Goal: Transaction & Acquisition: Book appointment/travel/reservation

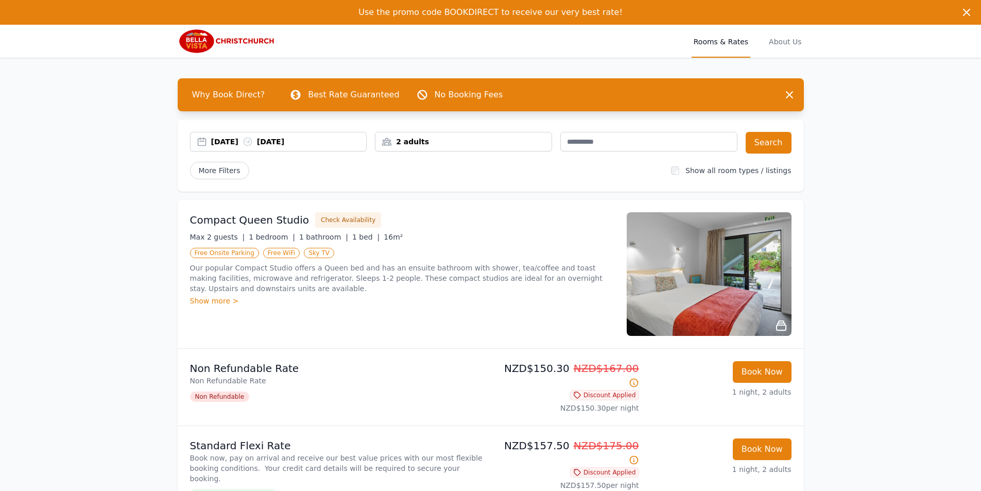
click at [471, 138] on div "2 adults" at bounding box center [463, 141] width 176 height 10
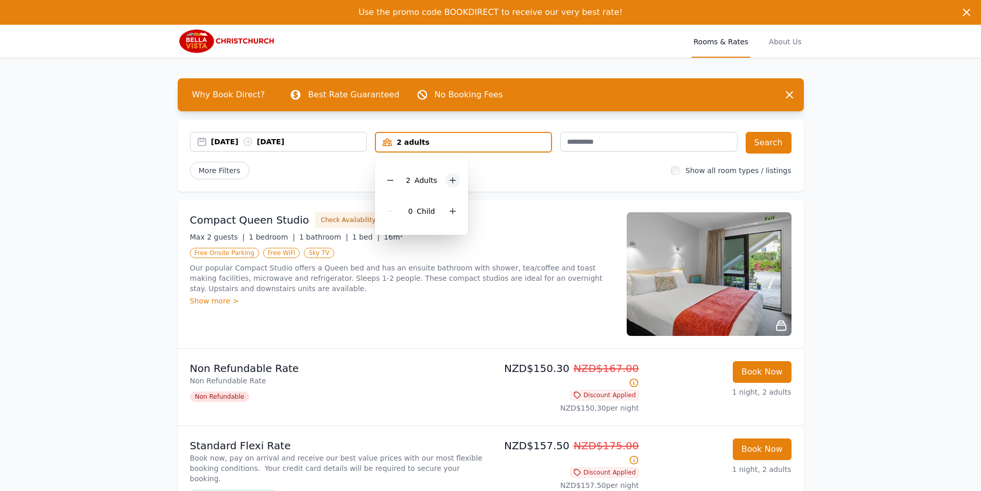
click at [452, 182] on icon at bounding box center [453, 181] width 6 height 6
click at [765, 144] on button "Search" at bounding box center [769, 143] width 46 height 22
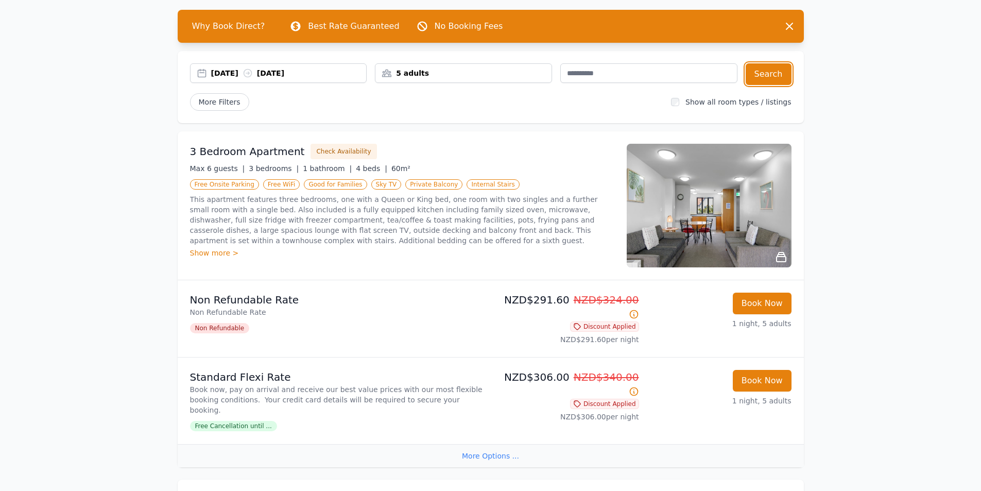
scroll to position [103, 0]
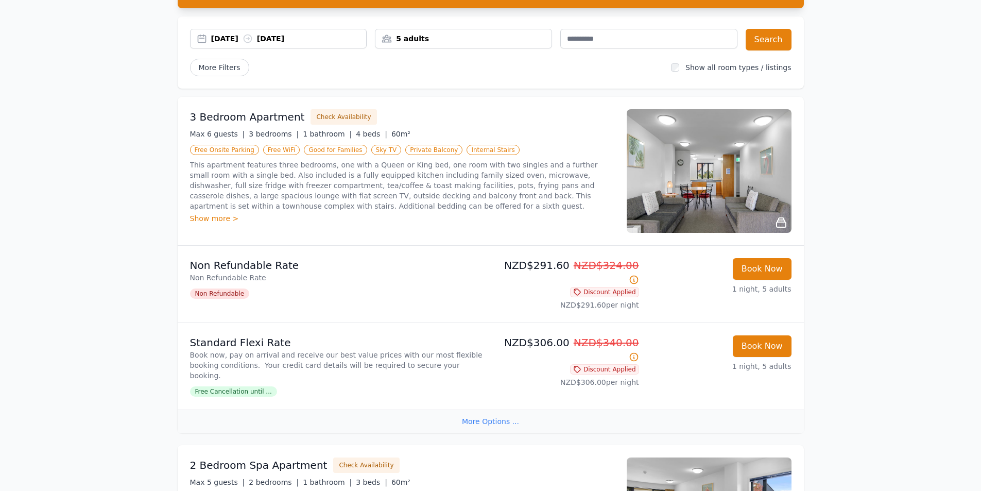
click at [239, 386] on span "Free Cancellation until ..." at bounding box center [233, 391] width 87 height 10
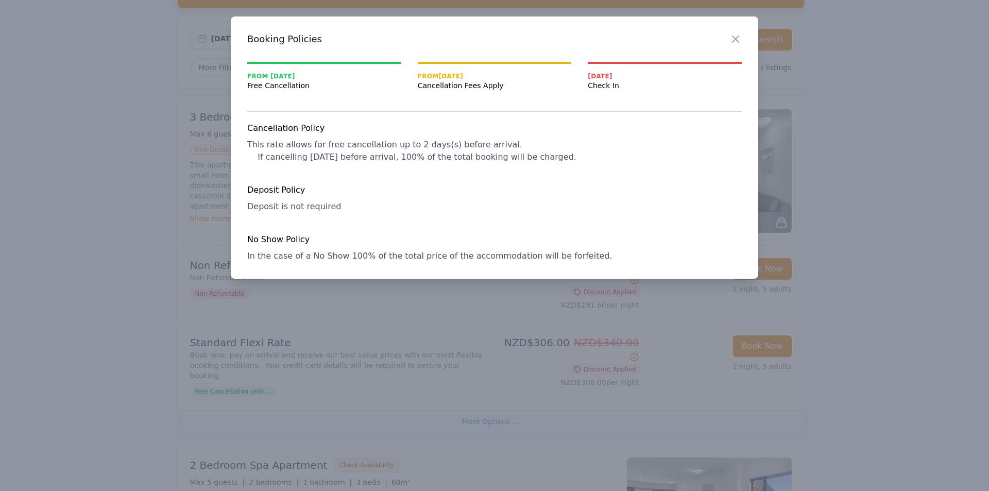
click at [242, 370] on div at bounding box center [494, 245] width 989 height 491
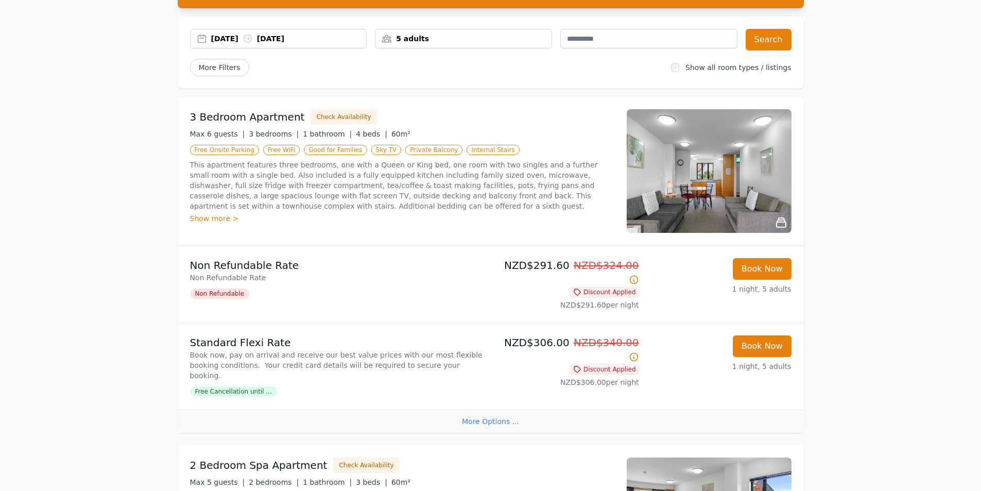
click at [505, 409] on div "More Options ..." at bounding box center [491, 420] width 626 height 23
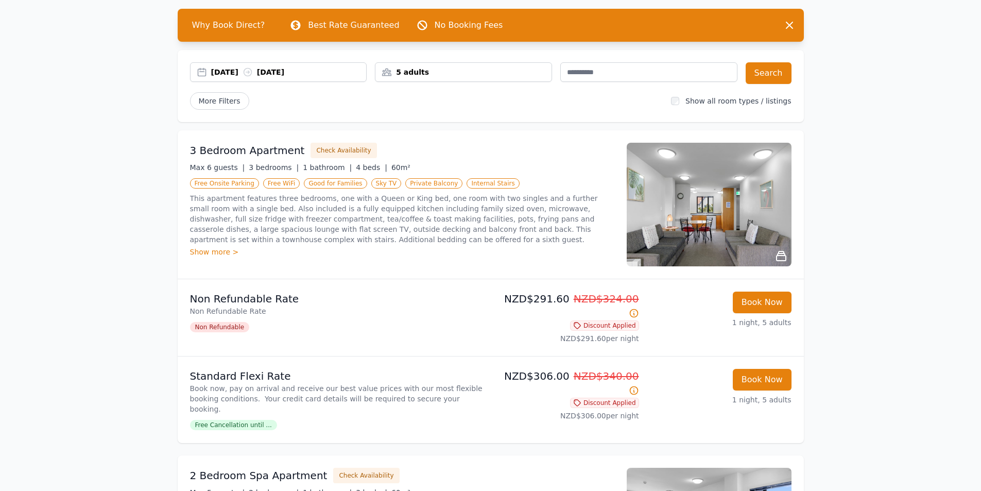
scroll to position [51, 0]
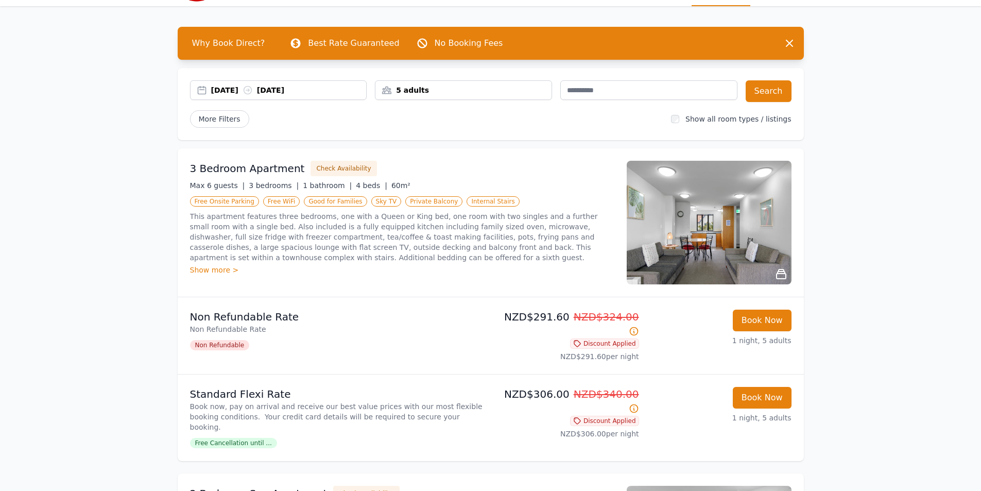
click at [210, 271] on div "Show more >" at bounding box center [402, 270] width 424 height 10
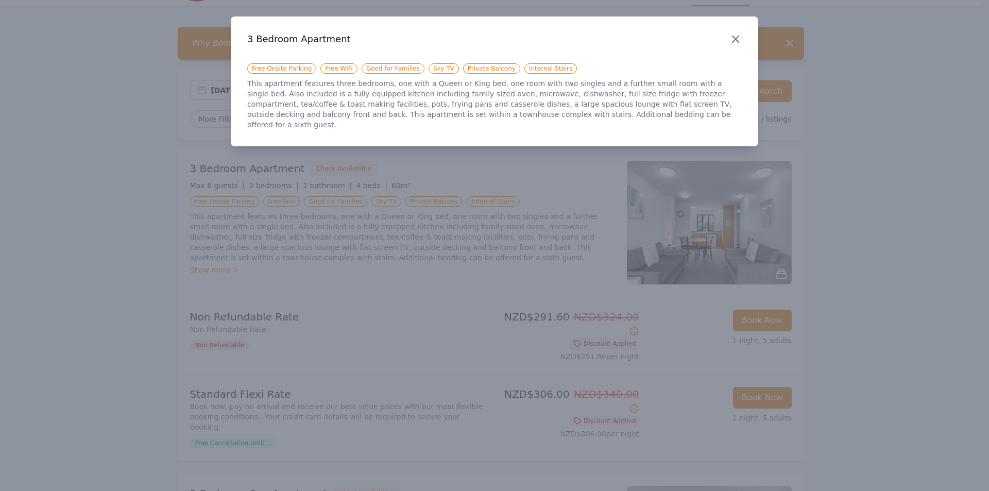
click at [737, 33] on icon "button" at bounding box center [735, 39] width 12 height 12
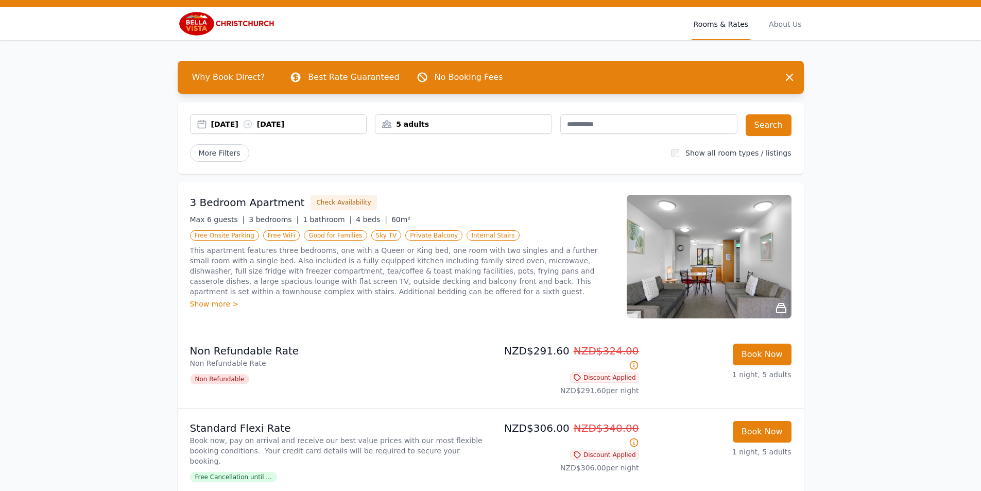
scroll to position [0, 0]
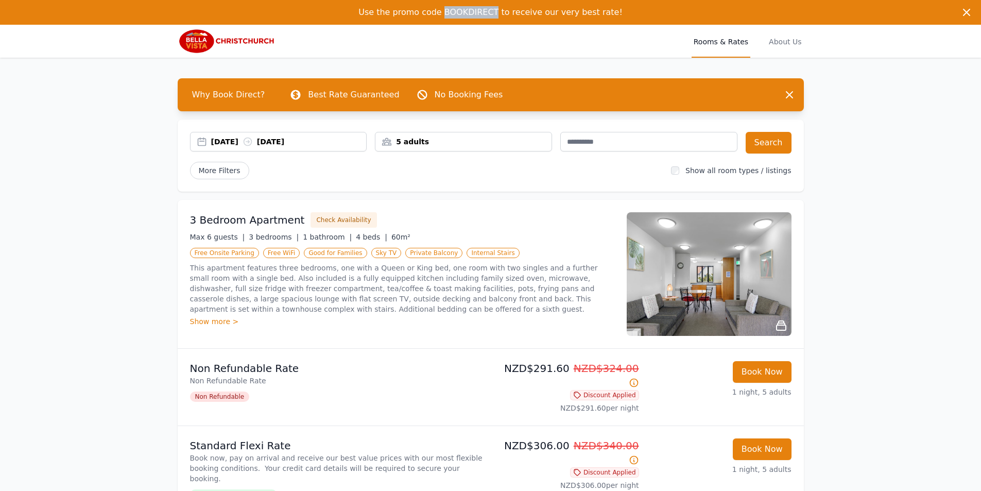
drag, startPoint x: 499, startPoint y: 11, endPoint x: 450, endPoint y: 13, distance: 50.0
click at [450, 13] on span "Use the promo code BOOKDIRECT to receive our very best rate!" at bounding box center [490, 12] width 264 height 10
copy span "BOOKDIRECT"
click at [644, 138] on input "text" at bounding box center [648, 142] width 177 height 20
paste input "**********"
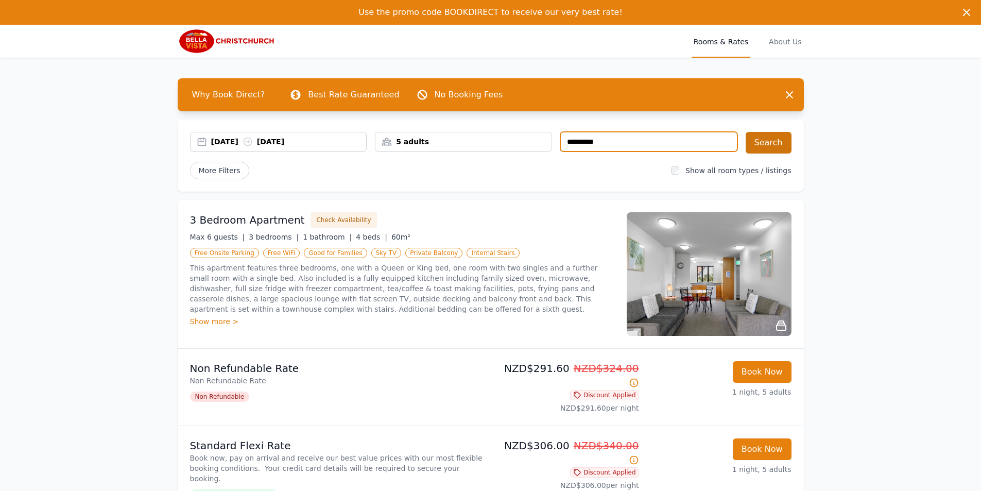
type input "**********"
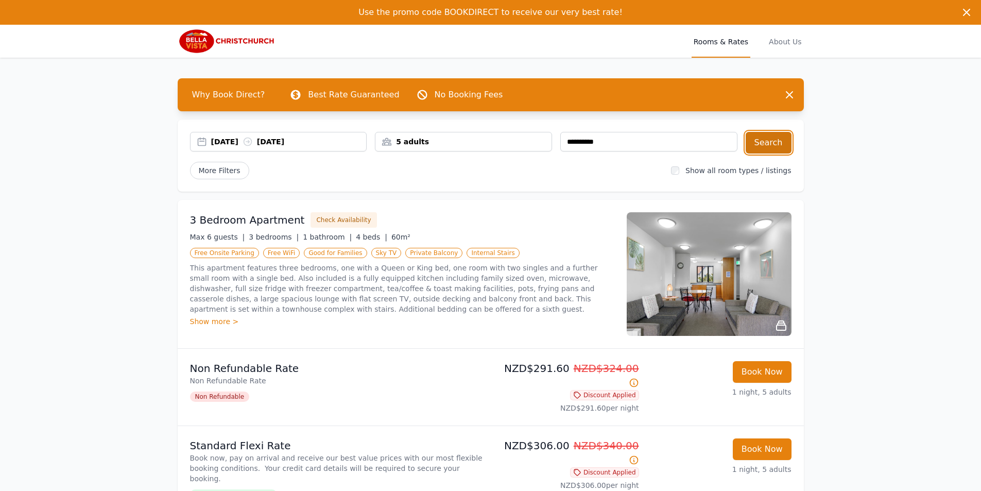
click at [765, 144] on button "Search" at bounding box center [769, 143] width 46 height 22
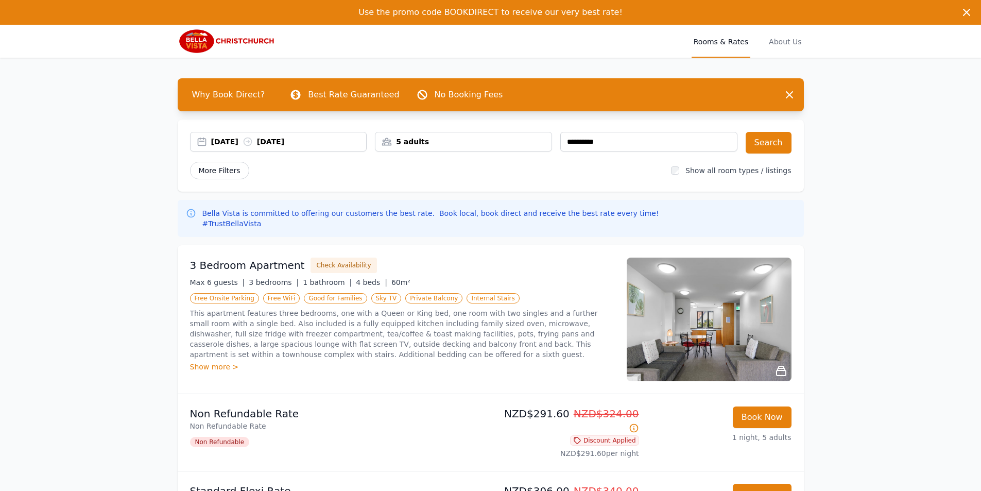
click at [221, 171] on span "More Filters" at bounding box center [219, 171] width 59 height 18
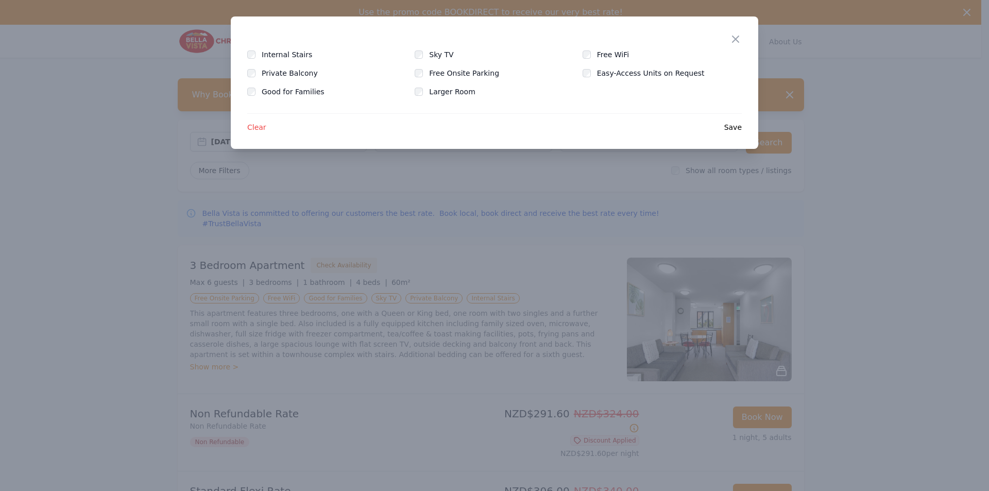
click at [221, 171] on div at bounding box center [494, 245] width 989 height 491
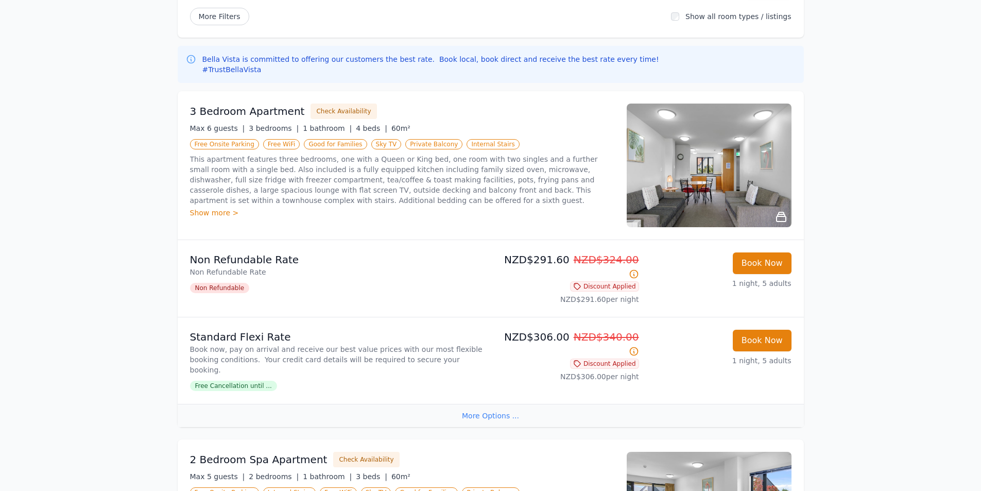
scroll to position [154, 0]
drag, startPoint x: 561, startPoint y: 324, endPoint x: 531, endPoint y: 324, distance: 30.4
click at [531, 329] on p "NZD$306.00 NZD$340.00" at bounding box center [567, 343] width 144 height 29
copy p "306.00"
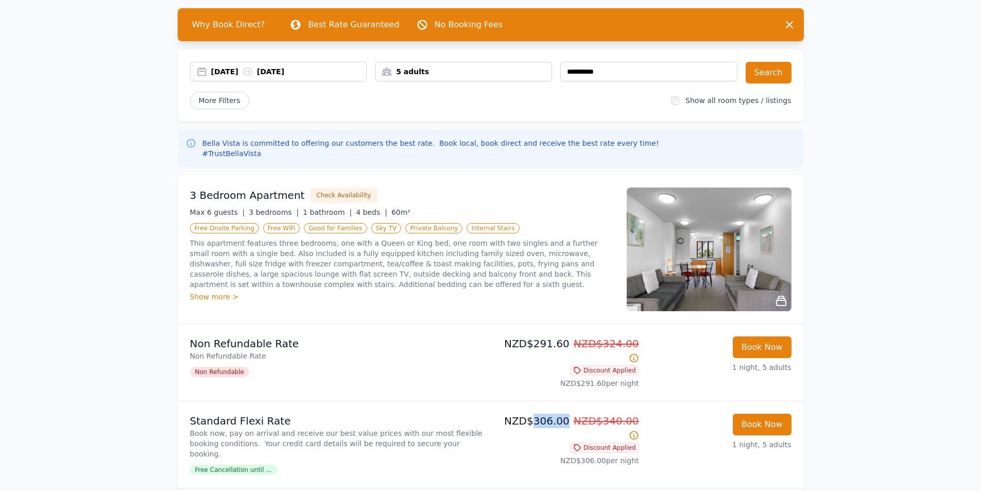
scroll to position [0, 0]
